Goal: Check status

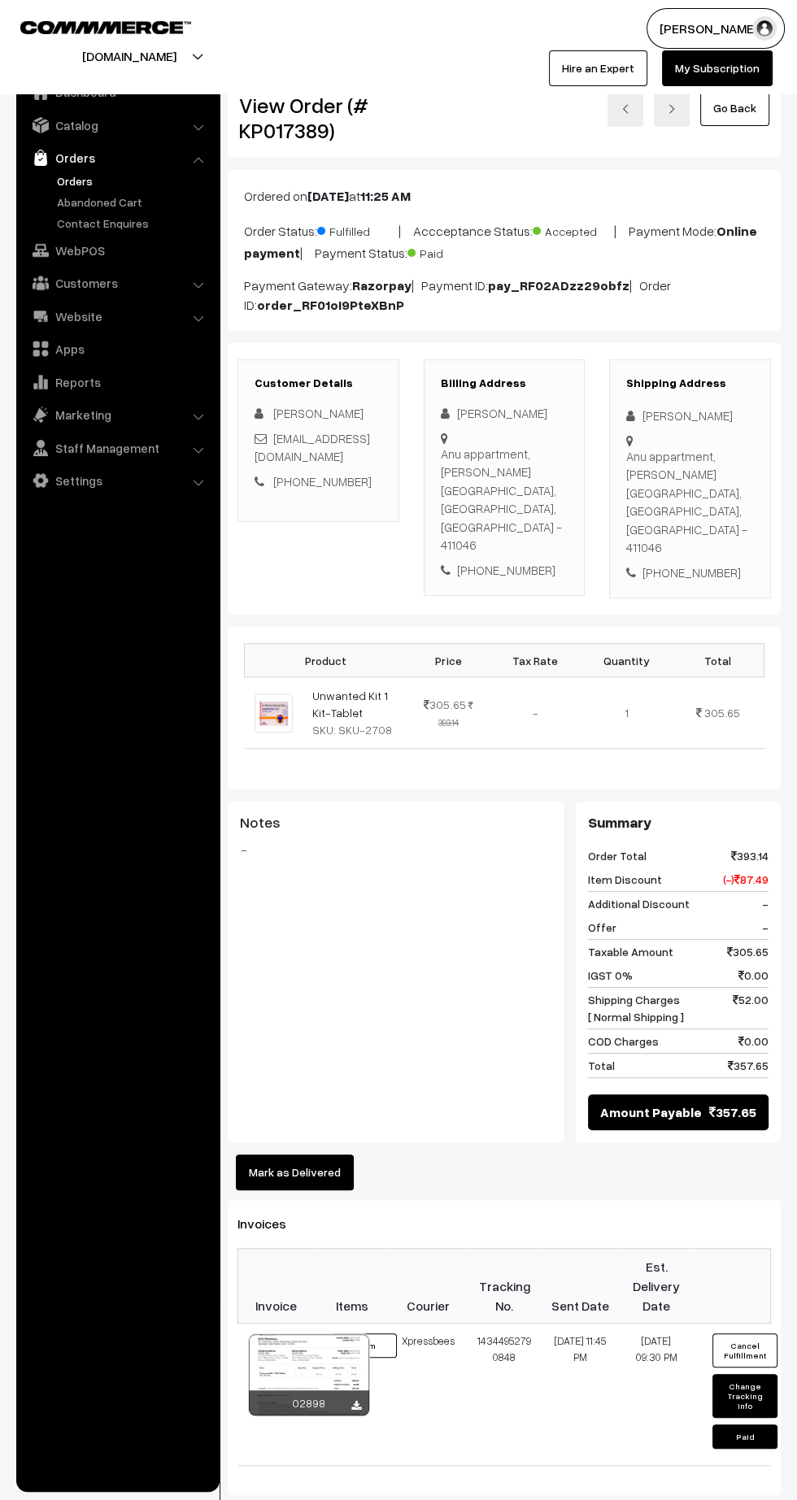
click at [77, 181] on link "Orders" at bounding box center [133, 180] width 161 height 17
